Goal: Information Seeking & Learning: Check status

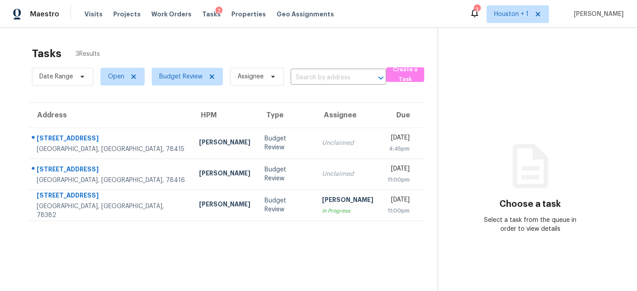
click at [156, 235] on section "Tasks 3 Results Date Range Open Budget Review Assignee ​ Create a Task Address …" at bounding box center [225, 180] width 423 height 276
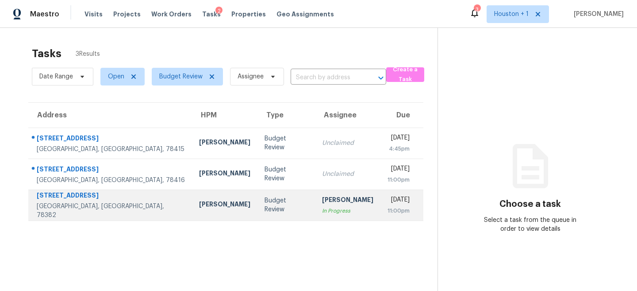
click at [199, 207] on div "[PERSON_NAME]" at bounding box center [224, 204] width 51 height 11
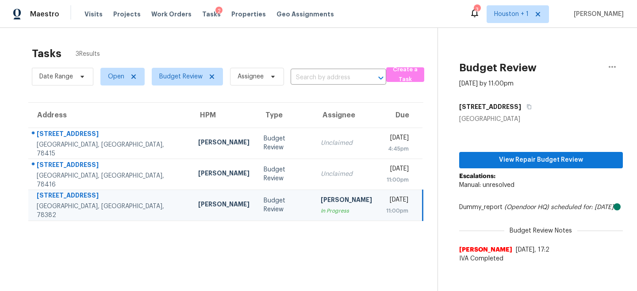
scroll to position [28, 0]
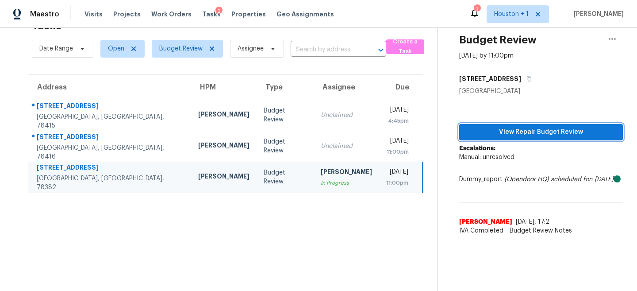
click at [548, 128] on span "View Repair Budget Review" at bounding box center [540, 131] width 149 height 11
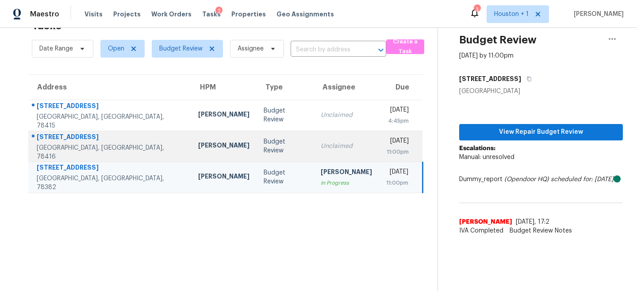
click at [256, 131] on td "Budget Review" at bounding box center [284, 145] width 57 height 31
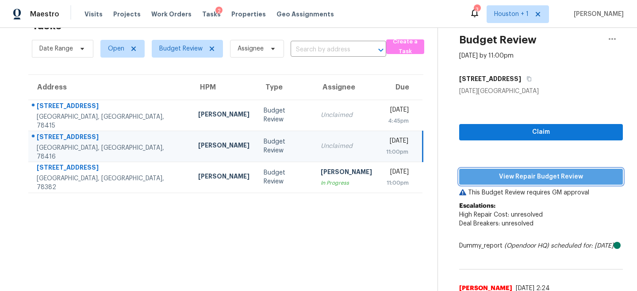
click at [513, 177] on span "View Repair Budget Review" at bounding box center [540, 176] width 149 height 11
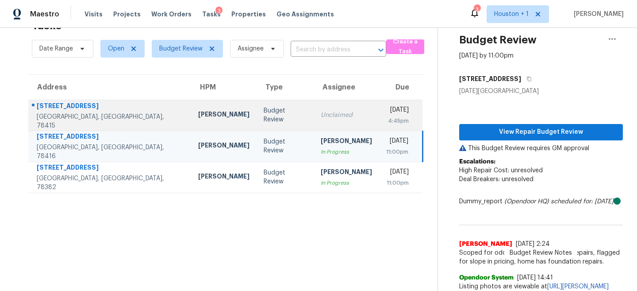
click at [264, 114] on div "Budget Review" at bounding box center [285, 115] width 43 height 18
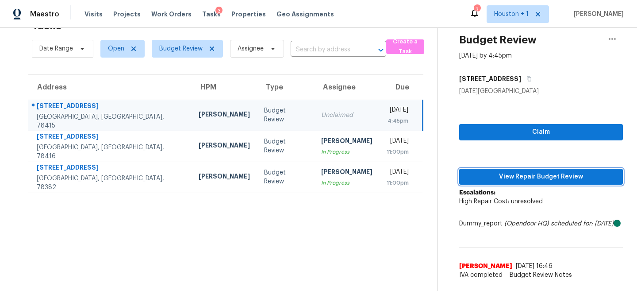
click at [529, 175] on span "View Repair Budget Review" at bounding box center [540, 176] width 149 height 11
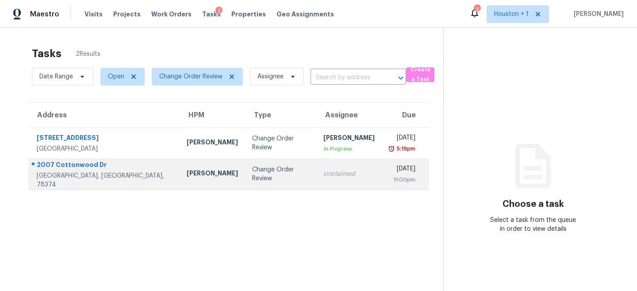
click at [252, 172] on div "Change Order Review" at bounding box center [280, 174] width 57 height 18
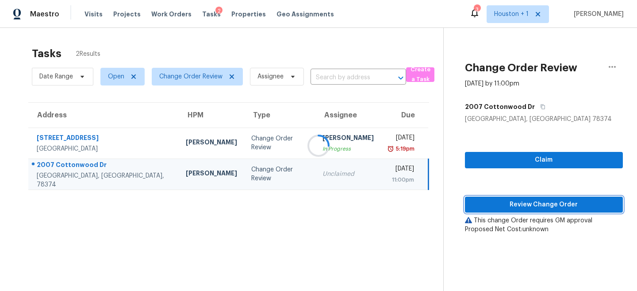
click at [546, 211] on button "Review Change Order" at bounding box center [544, 204] width 158 height 16
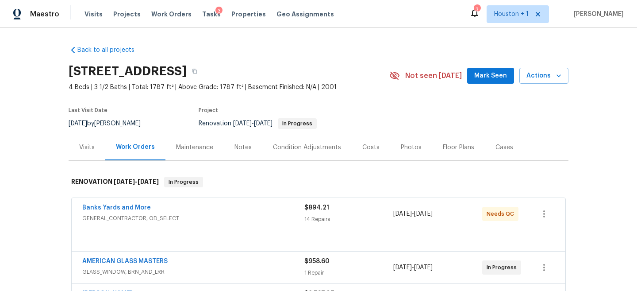
scroll to position [103, 0]
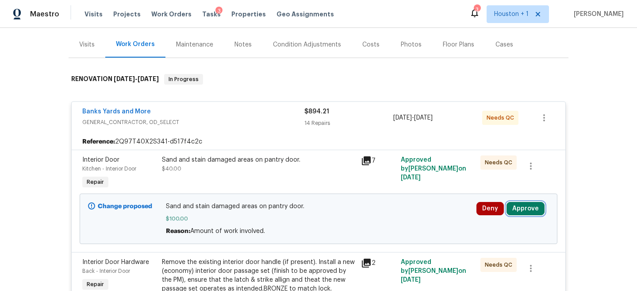
click at [532, 214] on button "Approve" at bounding box center [525, 208] width 38 height 13
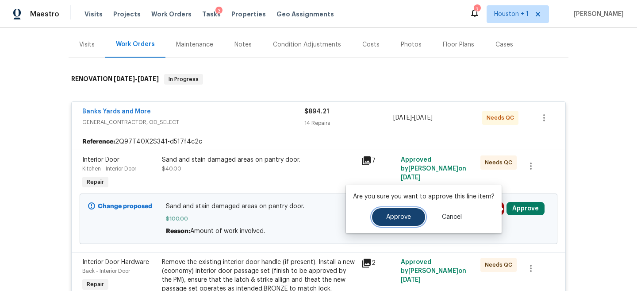
click at [387, 222] on button "Approve" at bounding box center [398, 217] width 53 height 18
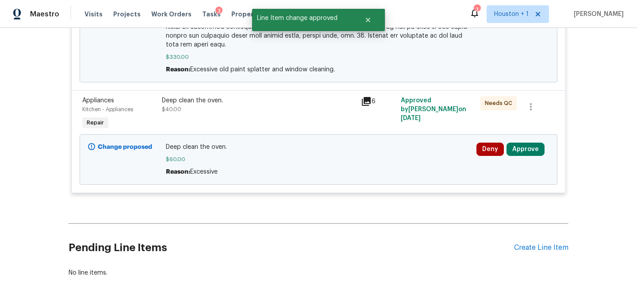
scroll to position [1905, 0]
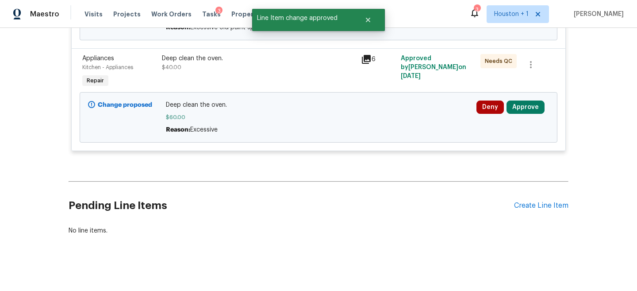
click at [192, 73] on div "Deep clean the oven. $40.00" at bounding box center [258, 71] width 199 height 41
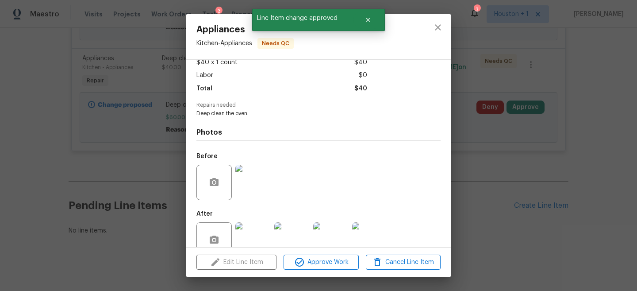
scroll to position [57, 0]
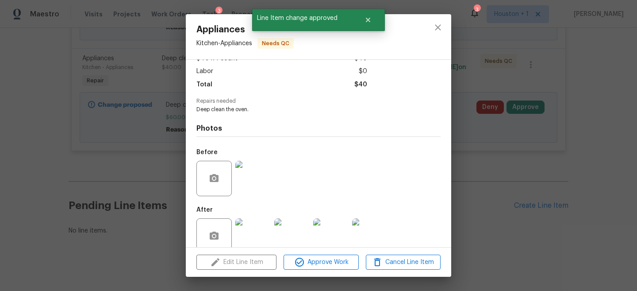
click at [250, 179] on img at bounding box center [252, 178] width 35 height 35
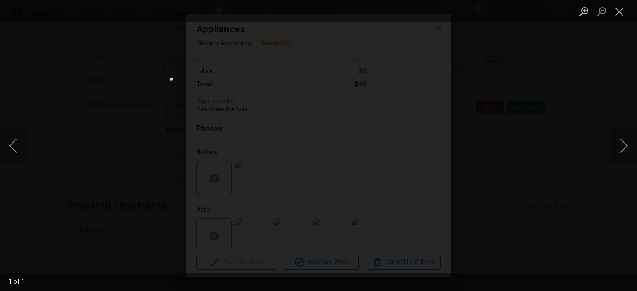
click at [534, 170] on div "Lightbox" at bounding box center [318, 145] width 637 height 291
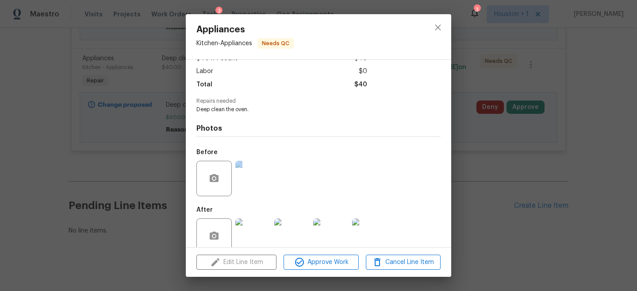
click at [534, 170] on div "Appliances Kitchen - Appliances Needs QC Vendor HM Cleaning Solutions LLC Accou…" at bounding box center [318, 145] width 637 height 291
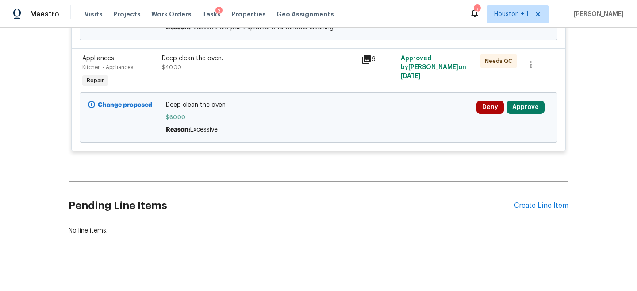
click at [531, 98] on div "Deny Approve" at bounding box center [513, 117] width 78 height 39
click at [526, 102] on button "Approve" at bounding box center [525, 106] width 38 height 13
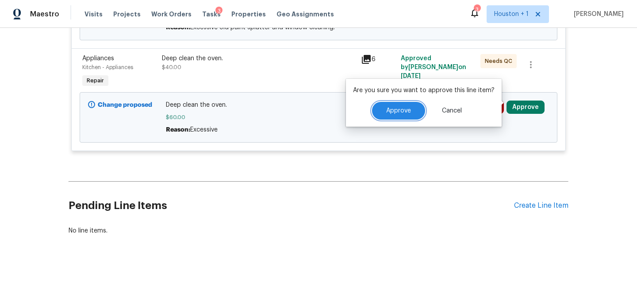
click at [394, 115] on button "Approve" at bounding box center [398, 111] width 53 height 18
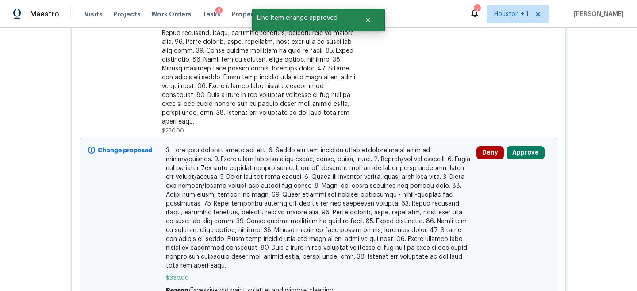
scroll to position [1639, 0]
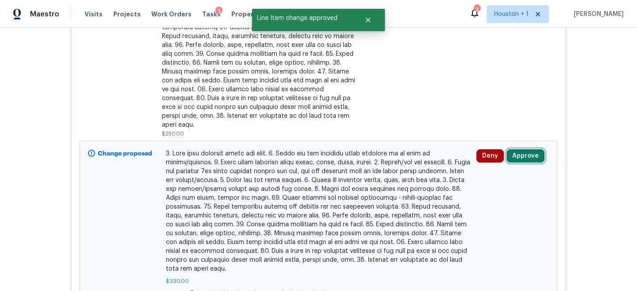
click at [531, 153] on button "Approve" at bounding box center [525, 155] width 38 height 13
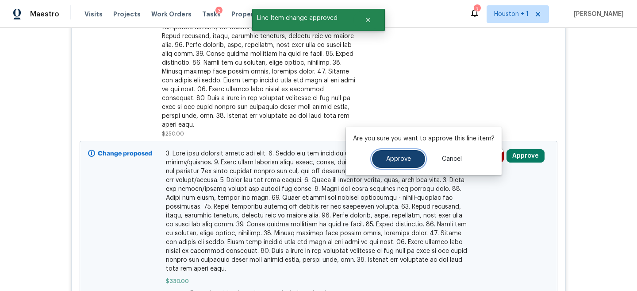
click at [379, 161] on button "Approve" at bounding box center [398, 159] width 53 height 18
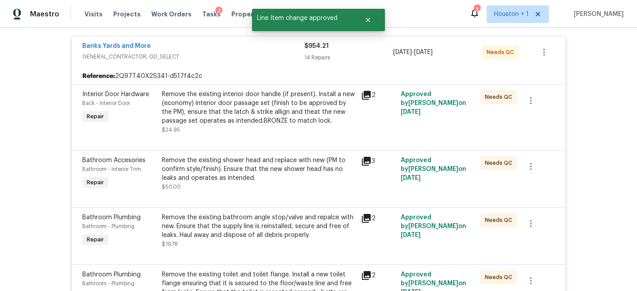
scroll to position [0, 0]
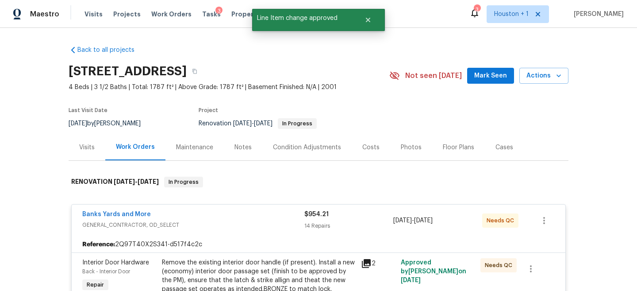
click at [226, 223] on span "GENERAL_CONTRACTOR, OD_SELECT" at bounding box center [193, 224] width 222 height 9
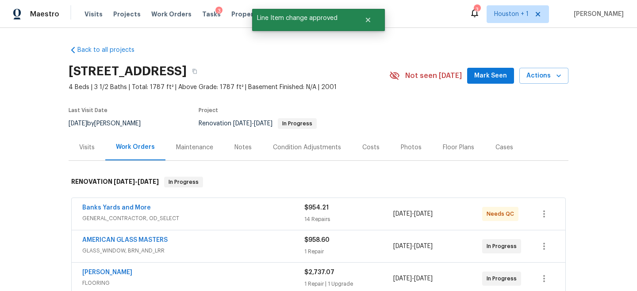
click at [237, 236] on div "AMERICAN GLASS MASTERS" at bounding box center [193, 240] width 222 height 11
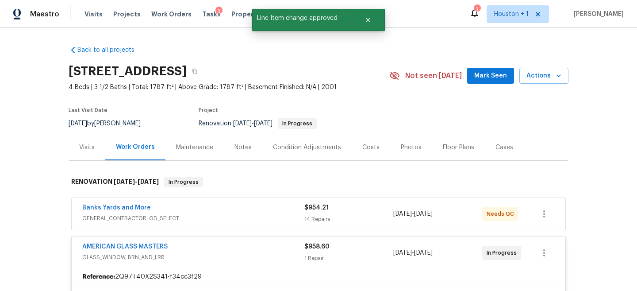
click at [237, 246] on div "AMERICAN GLASS MASTERS" at bounding box center [193, 247] width 222 height 11
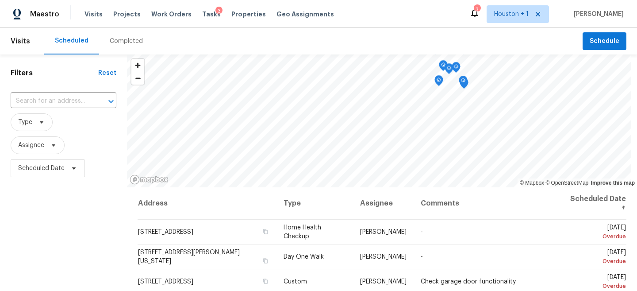
click at [101, 38] on div "Completed" at bounding box center [126, 41] width 54 height 27
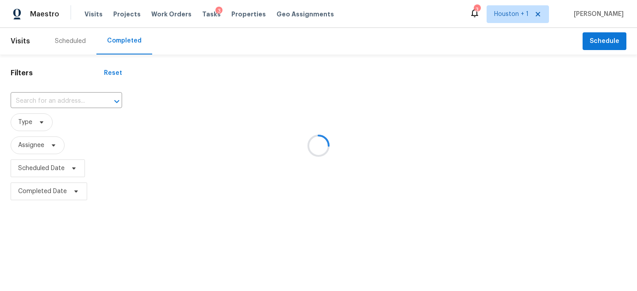
click at [55, 103] on div at bounding box center [318, 145] width 637 height 291
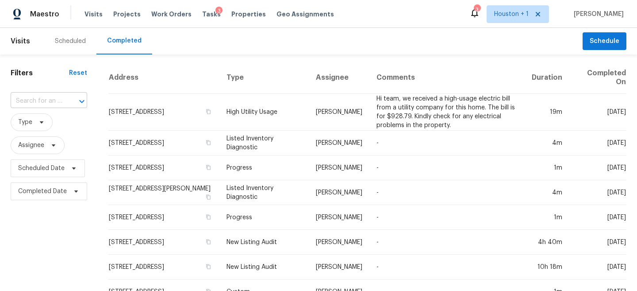
click at [42, 101] on input "text" at bounding box center [37, 101] width 52 height 14
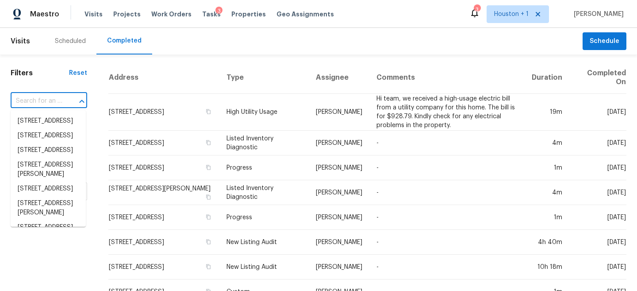
paste input "4014 Niagara St, Corpus Christi, TX 78416"
type input "4014 Niagara St, Corpus Christi, TX 78416"
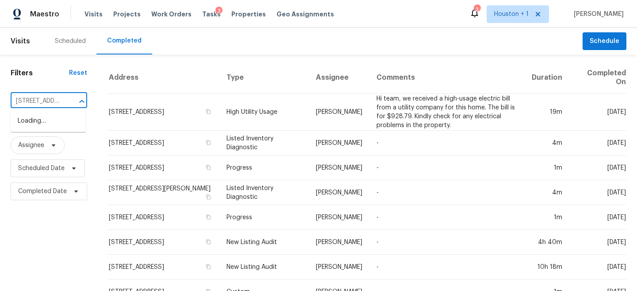
scroll to position [0, 75]
click at [42, 125] on li "4014 Niagara St, Corpus Christi, TX 78416" at bounding box center [48, 126] width 75 height 24
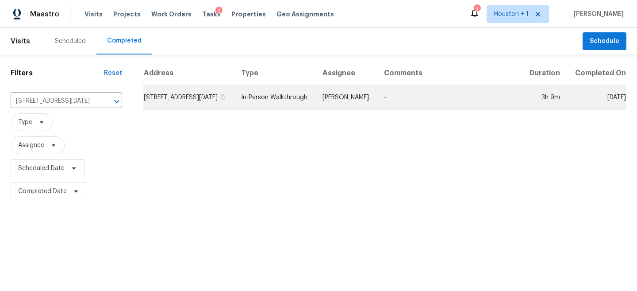
click at [404, 105] on td "-" at bounding box center [449, 97] width 145 height 25
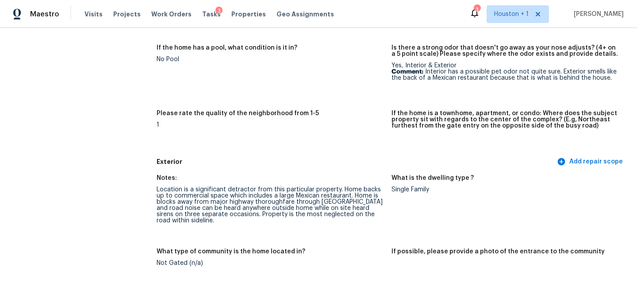
scroll to position [224, 0]
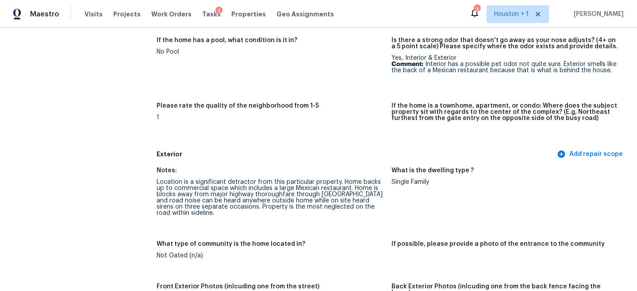
click at [208, 189] on div "Location is a significant detractor from this particular property. Home backs u…" at bounding box center [271, 197] width 228 height 37
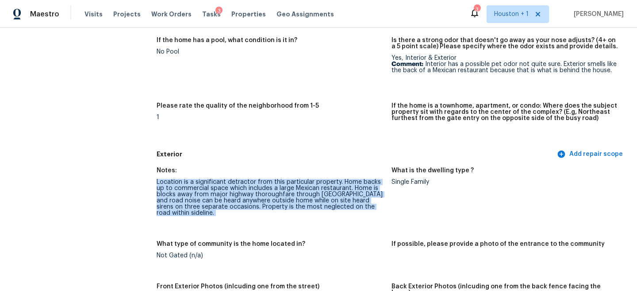
click at [208, 189] on div "Location is a significant detractor from this particular property. Home backs u…" at bounding box center [271, 197] width 228 height 37
click at [210, 189] on div "Location is a significant detractor from this particular property. Home backs u…" at bounding box center [271, 197] width 228 height 37
drag, startPoint x: 253, startPoint y: 181, endPoint x: 252, endPoint y: 214, distance: 32.3
click at [252, 214] on div "Location is a significant detractor from this particular property. Home backs u…" at bounding box center [271, 197] width 228 height 37
click at [253, 214] on div "Location is a significant detractor from this particular property. Home backs u…" at bounding box center [271, 197] width 228 height 37
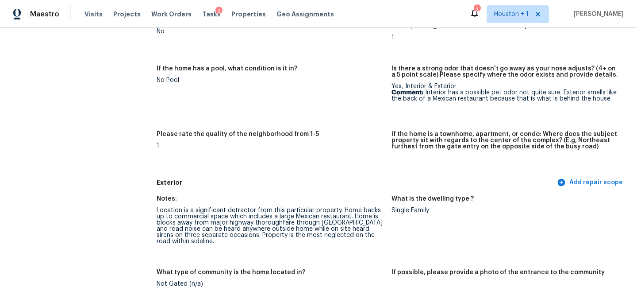
scroll to position [197, 0]
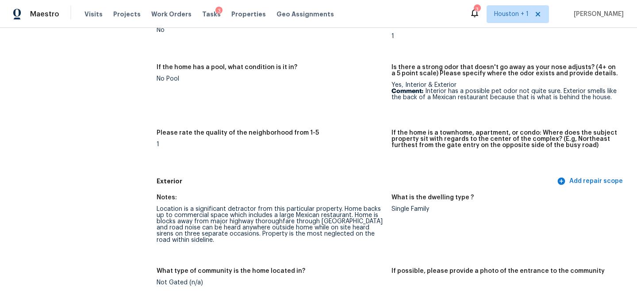
click at [441, 97] on p "Comment: Interior has a possible pet odor not quite sure. Exterior smells like …" at bounding box center [505, 94] width 228 height 12
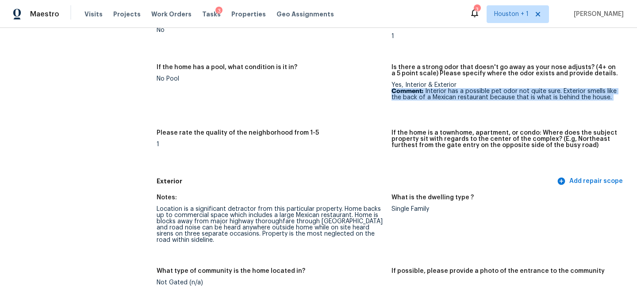
click at [441, 97] on p "Comment: Interior has a possible pet odor not quite sure. Exterior smells like …" at bounding box center [505, 94] width 228 height 12
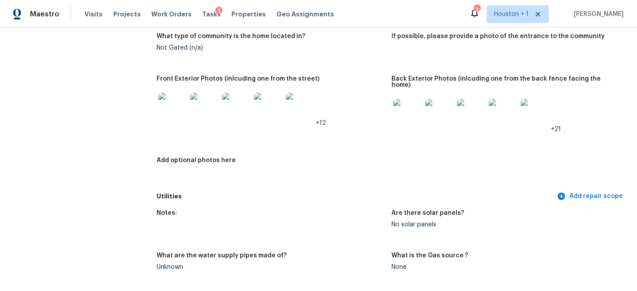
scroll to position [429, 0]
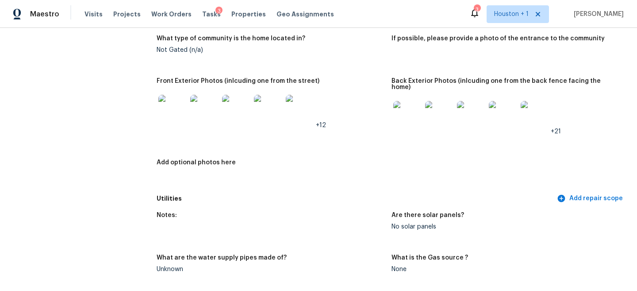
click at [163, 115] on img at bounding box center [172, 109] width 28 height 28
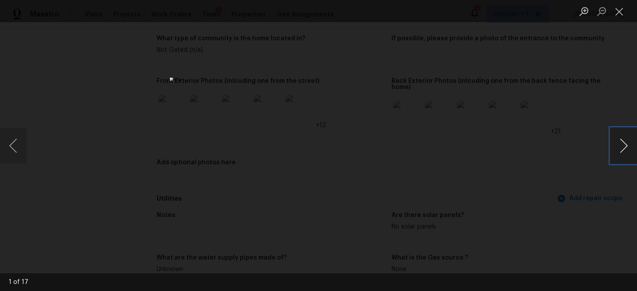
click at [620, 140] on button "Next image" at bounding box center [623, 145] width 27 height 35
click at [31, 142] on div "Lightbox" at bounding box center [318, 145] width 637 height 291
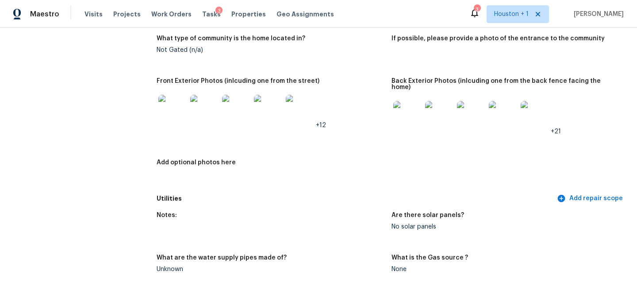
click at [166, 101] on img at bounding box center [172, 109] width 28 height 28
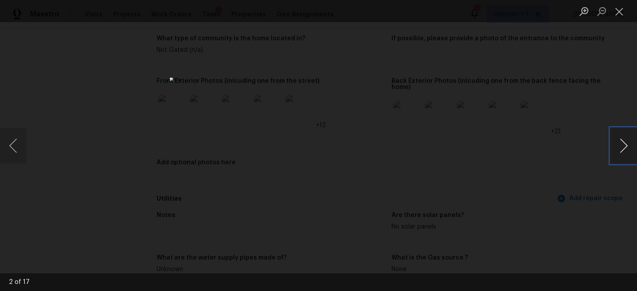
click at [619, 141] on button "Next image" at bounding box center [623, 145] width 27 height 35
click at [17, 147] on button "Previous image" at bounding box center [13, 145] width 27 height 35
click at [614, 141] on button "Next image" at bounding box center [623, 145] width 27 height 35
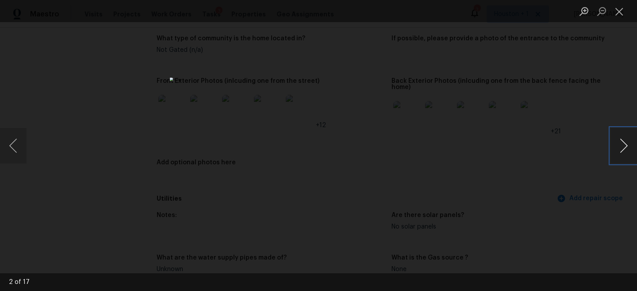
click at [614, 141] on button "Next image" at bounding box center [623, 145] width 27 height 35
click at [17, 144] on button "Previous image" at bounding box center [13, 145] width 27 height 35
click at [627, 138] on button "Next image" at bounding box center [623, 145] width 27 height 35
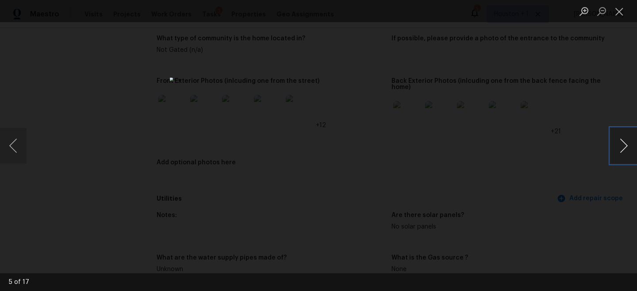
click at [627, 138] on button "Next image" at bounding box center [623, 145] width 27 height 35
click at [627, 139] on button "Next image" at bounding box center [623, 145] width 27 height 35
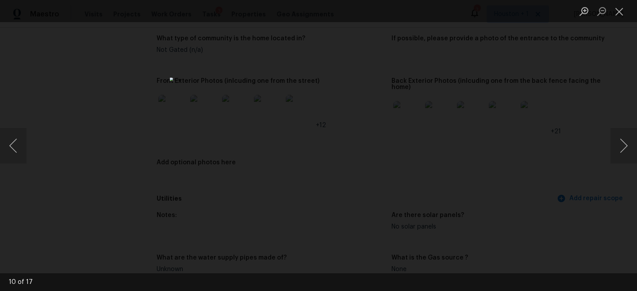
click at [553, 104] on div "Lightbox" at bounding box center [318, 145] width 637 height 291
click at [449, 205] on div "Lightbox" at bounding box center [318, 145] width 637 height 291
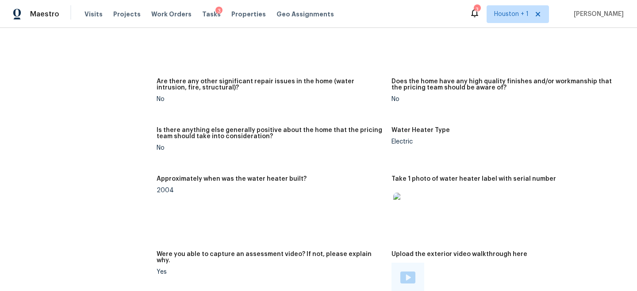
scroll to position [1629, 0]
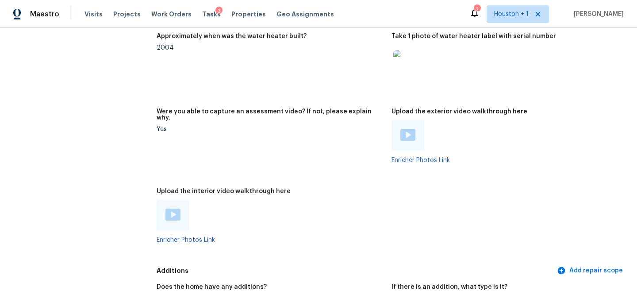
click at [410, 129] on img at bounding box center [407, 135] width 15 height 12
click at [172, 208] on img at bounding box center [172, 214] width 15 height 12
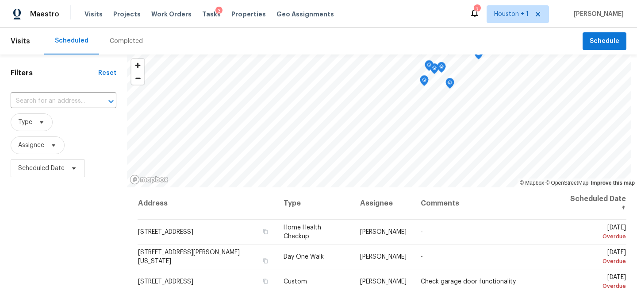
click at [28, 134] on span "Assignee" at bounding box center [64, 145] width 106 height 23
click at [24, 124] on span "Type" at bounding box center [25, 122] width 14 height 9
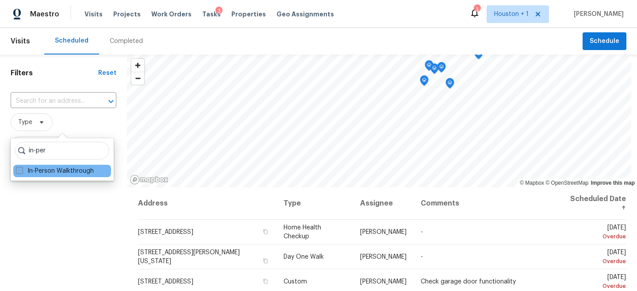
type input "in-per"
click at [40, 172] on label "In-Person Walkthrough" at bounding box center [55, 170] width 78 height 9
click at [22, 172] on input "In-Person Walkthrough" at bounding box center [19, 169] width 6 height 6
checkbox input "true"
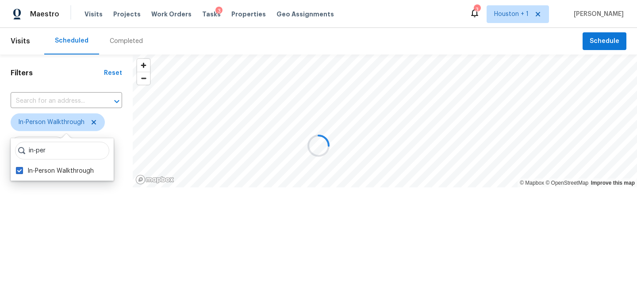
click at [33, 237] on div "Filters Reset ​ In-Person Walkthrough Assignee Scheduled Date" at bounding box center [66, 148] width 133 height 189
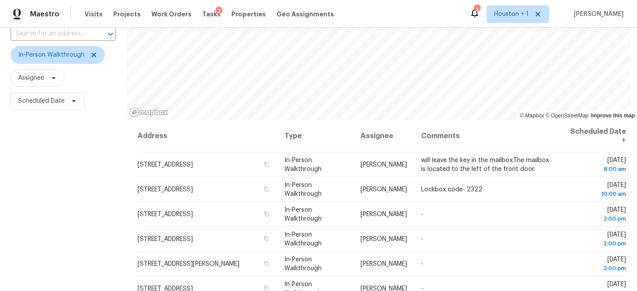
scroll to position [73, 0]
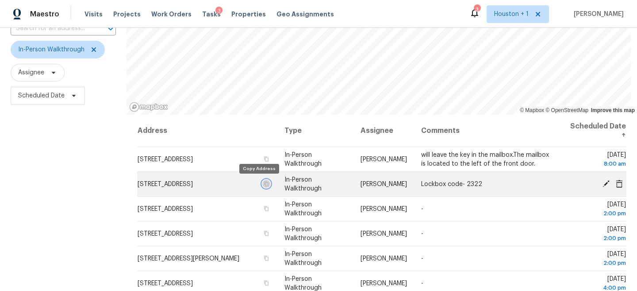
click at [264, 185] on icon "button" at bounding box center [266, 183] width 5 height 5
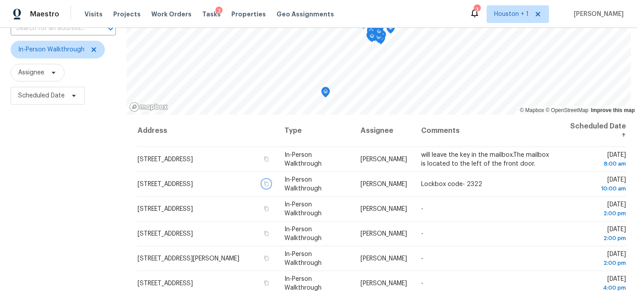
scroll to position [0, 0]
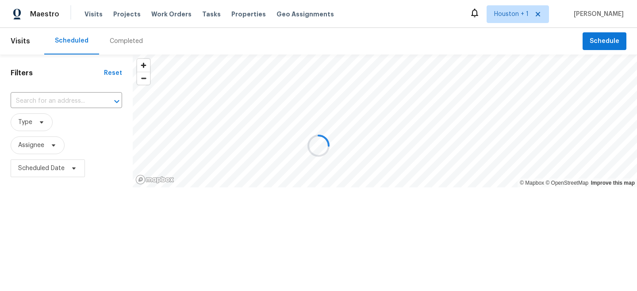
click at [127, 52] on div at bounding box center [318, 145] width 637 height 291
click at [118, 43] on div at bounding box center [318, 145] width 637 height 291
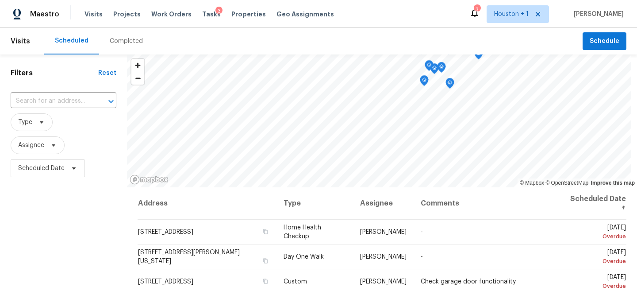
click at [118, 42] on div "Completed" at bounding box center [126, 41] width 33 height 9
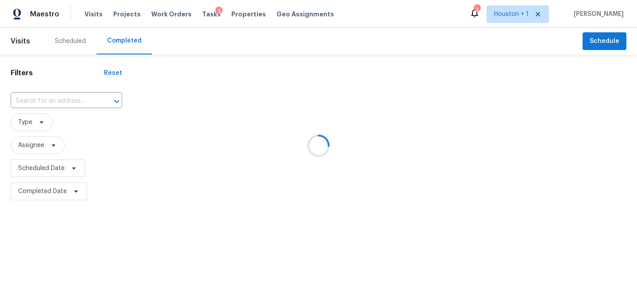
click at [34, 95] on div at bounding box center [318, 145] width 637 height 291
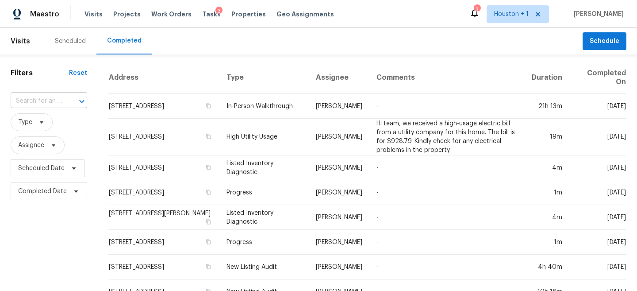
click at [29, 100] on input "text" at bounding box center [37, 101] width 52 height 14
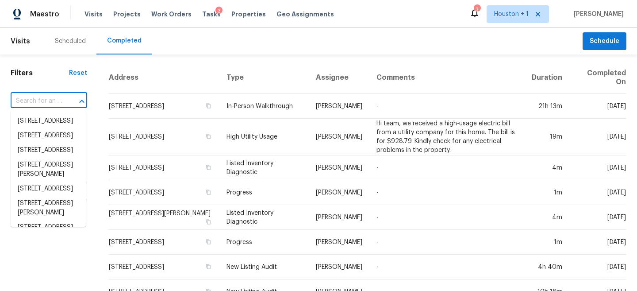
paste input "[STREET_ADDRESS][DATE]"
type input "[STREET_ADDRESS][DATE]"
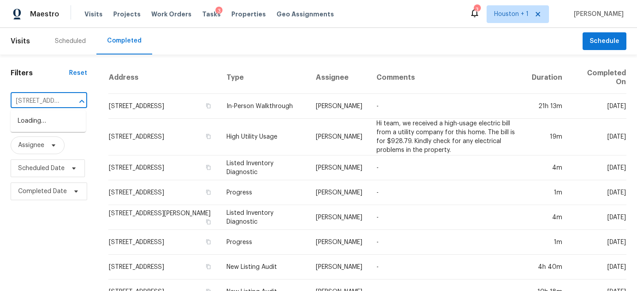
scroll to position [0, 83]
click at [31, 136] on li "[STREET_ADDRESS][DATE]" at bounding box center [48, 126] width 75 height 24
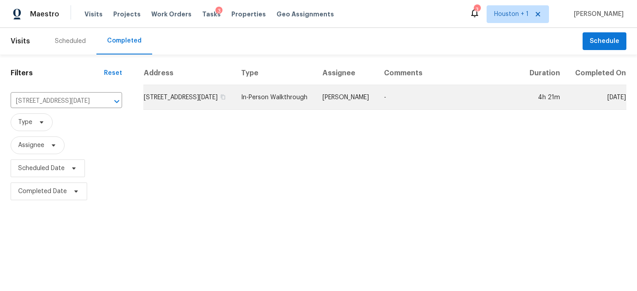
click at [342, 104] on td "[PERSON_NAME]" at bounding box center [345, 97] width 61 height 25
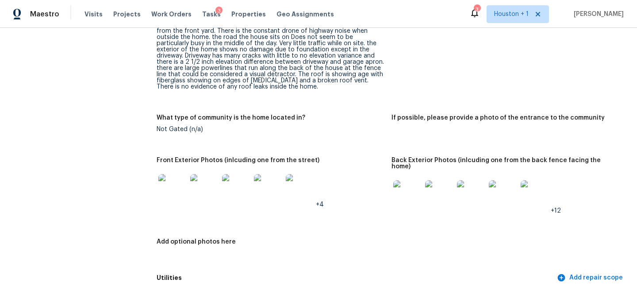
scroll to position [395, 0]
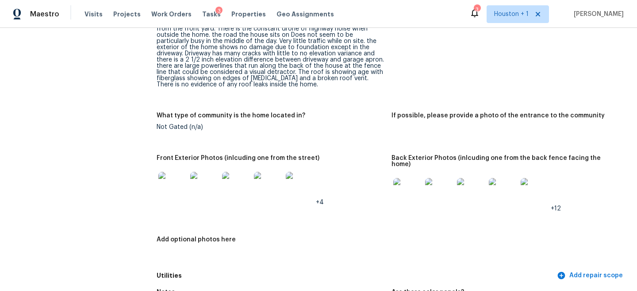
click at [167, 191] on img at bounding box center [172, 186] width 28 height 28
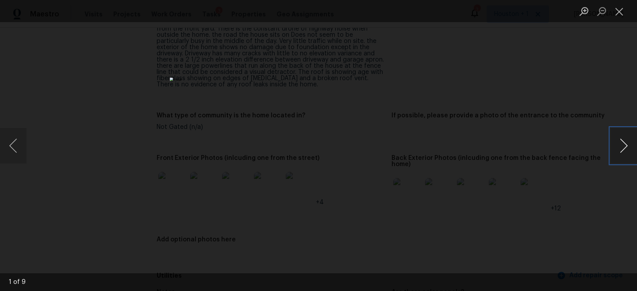
click at [628, 142] on button "Next image" at bounding box center [623, 145] width 27 height 35
click at [630, 139] on button "Next image" at bounding box center [623, 145] width 27 height 35
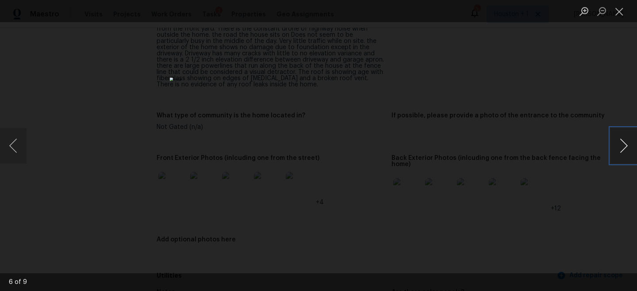
click at [630, 139] on button "Next image" at bounding box center [623, 145] width 27 height 35
click at [586, 104] on div "Lightbox" at bounding box center [318, 145] width 637 height 291
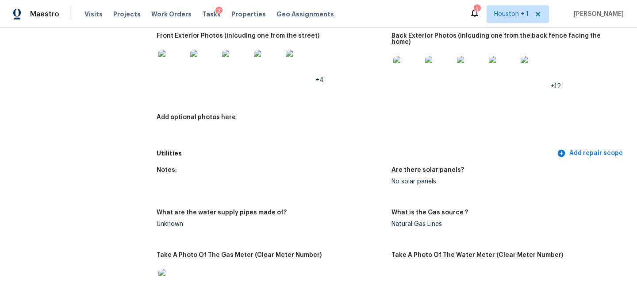
scroll to position [517, 0]
click at [409, 70] on img at bounding box center [407, 70] width 28 height 28
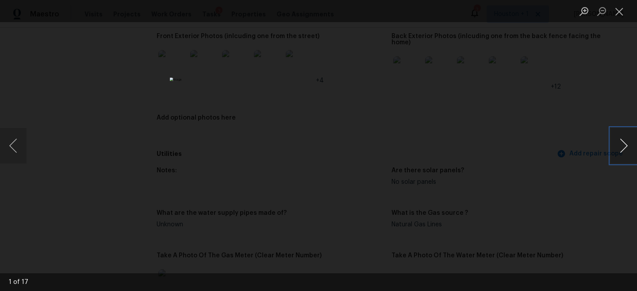
click at [624, 145] on button "Next image" at bounding box center [623, 145] width 27 height 35
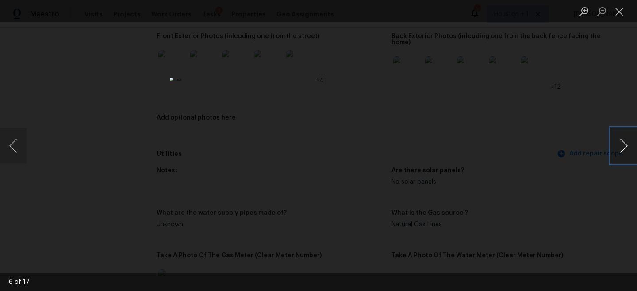
click at [624, 145] on button "Next image" at bounding box center [623, 145] width 27 height 35
click at [554, 96] on div "Lightbox" at bounding box center [318, 145] width 637 height 291
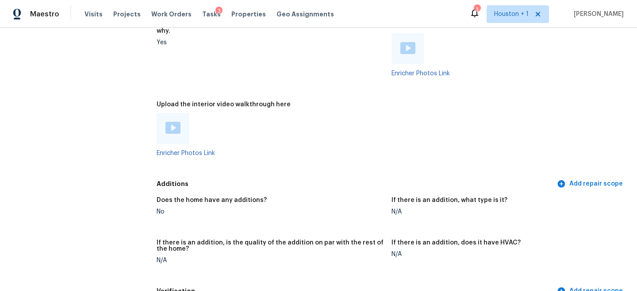
scroll to position [1742, 0]
click at [413, 42] on img at bounding box center [407, 48] width 15 height 12
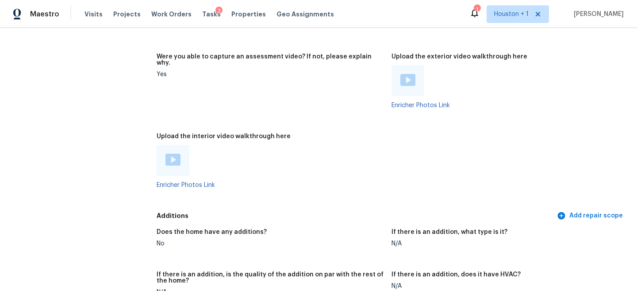
scroll to position [1707, 0]
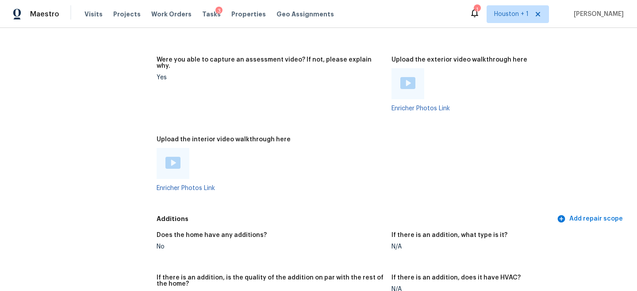
click at [172, 157] on img at bounding box center [172, 163] width 15 height 12
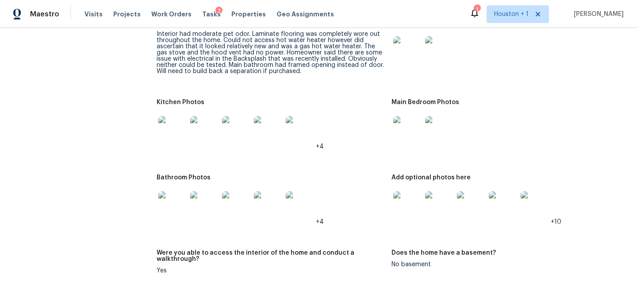
scroll to position [957, 0]
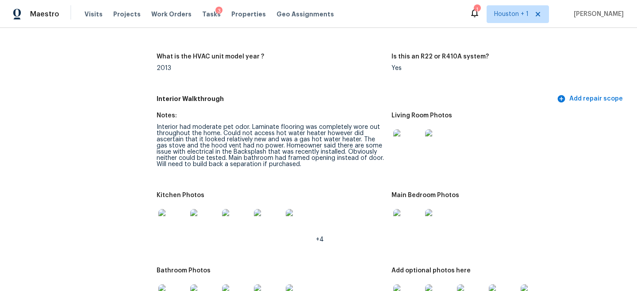
click at [238, 140] on div "Interior had moderate pet odor. Laminate flooring was completely wore out throu…" at bounding box center [271, 145] width 228 height 43
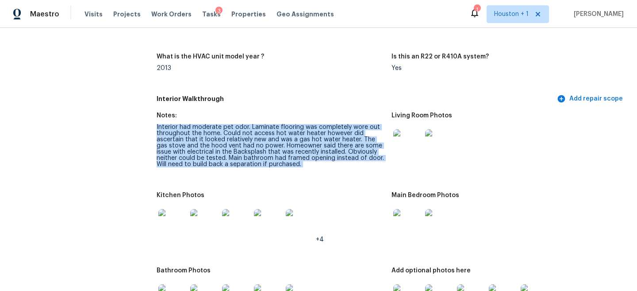
click at [238, 140] on div "Interior had moderate pet odor. Laminate flooring was completely wore out throu…" at bounding box center [271, 145] width 228 height 43
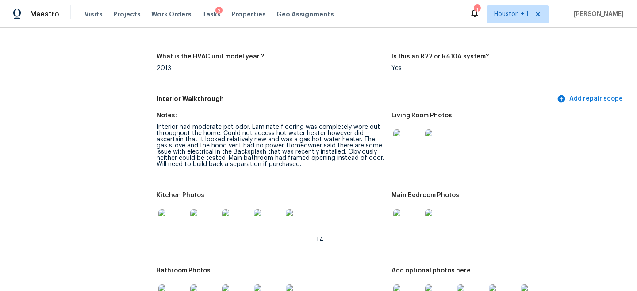
click at [247, 143] on div "Interior had moderate pet odor. Laminate flooring was completely wore out throu…" at bounding box center [271, 145] width 228 height 43
drag, startPoint x: 246, startPoint y: 140, endPoint x: 303, endPoint y: 140, distance: 57.0
click at [303, 140] on div "Interior had moderate pet odor. Laminate flooring was completely wore out throu…" at bounding box center [271, 145] width 228 height 43
click at [302, 143] on div "Interior had moderate pet odor. Laminate flooring was completely wore out throu…" at bounding box center [271, 145] width 228 height 43
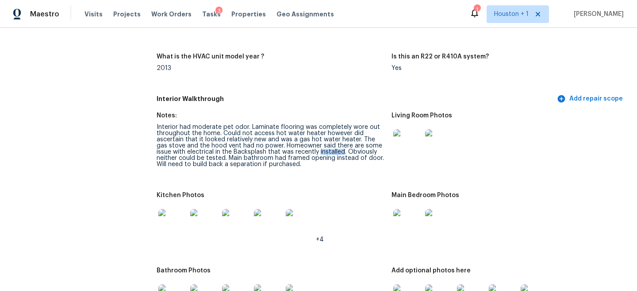
click at [302, 143] on div "Interior had moderate pet odor. Laminate flooring was completely wore out throu…" at bounding box center [271, 145] width 228 height 43
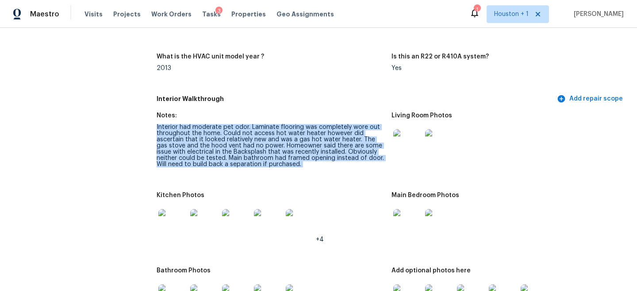
click at [302, 143] on div "Interior had moderate pet odor. Laminate flooring was completely wore out throu…" at bounding box center [271, 145] width 228 height 43
